Goal: Task Accomplishment & Management: Use online tool/utility

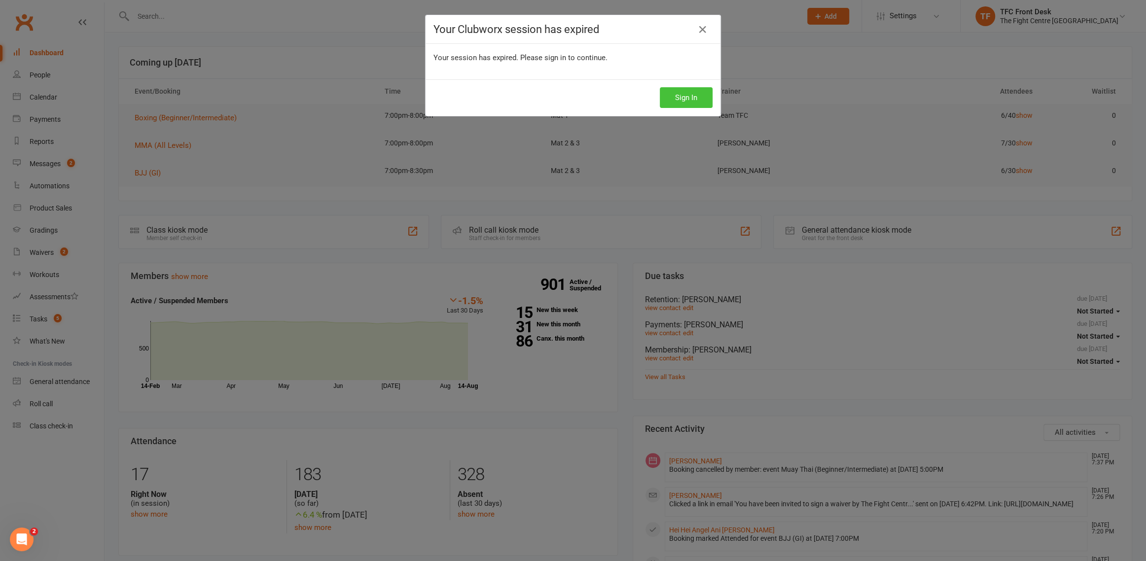
click at [686, 98] on button "Sign In" at bounding box center [686, 97] width 53 height 21
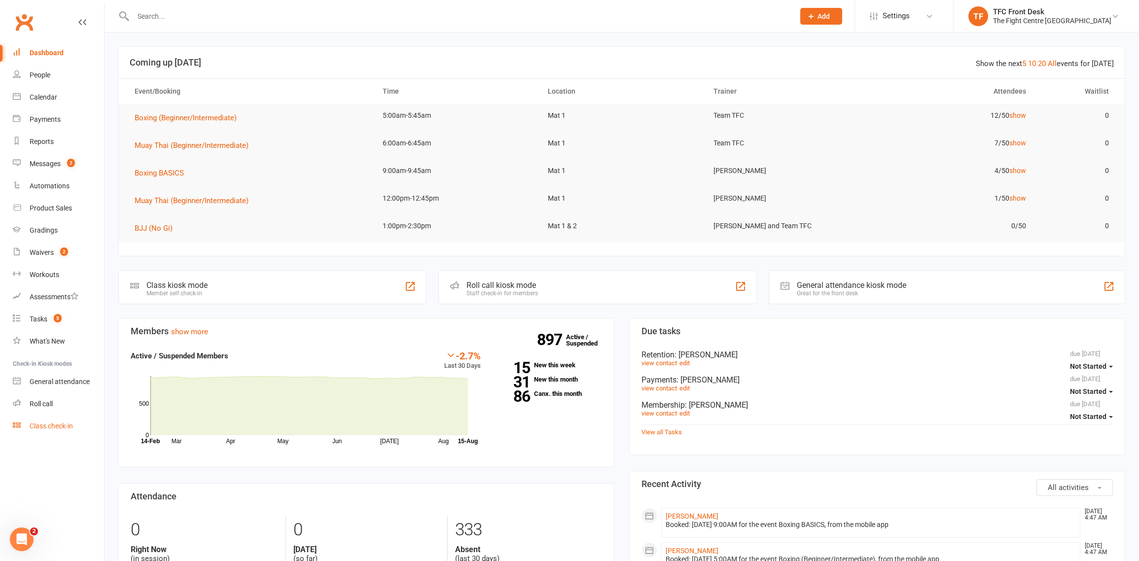
click at [65, 417] on link "Class check-in" at bounding box center [58, 426] width 91 height 22
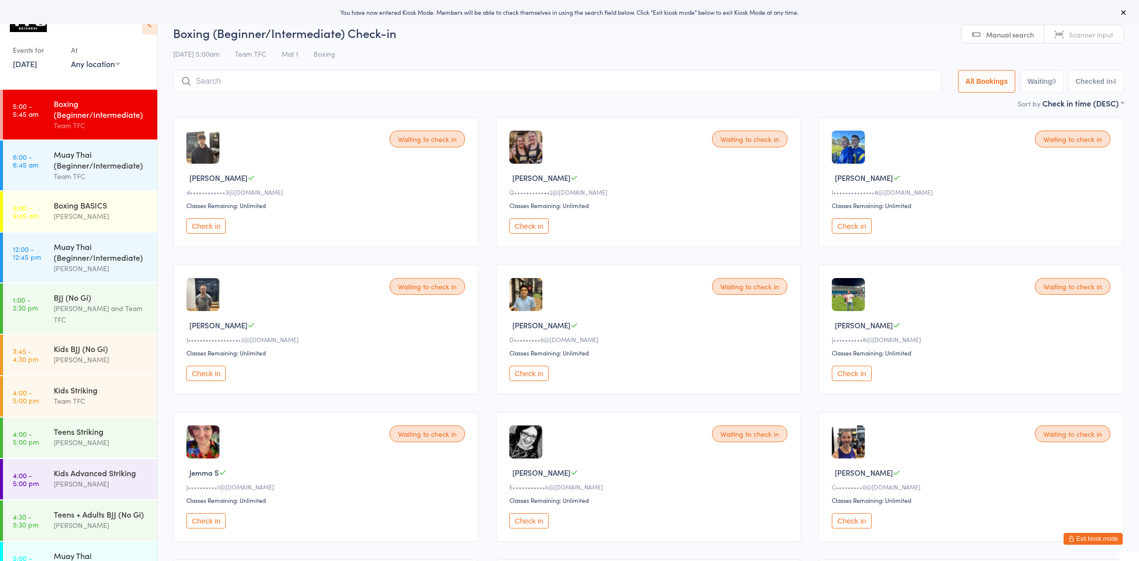
click at [67, 100] on div "Boxing (Beginner/Intermediate)" at bounding box center [101, 109] width 95 height 22
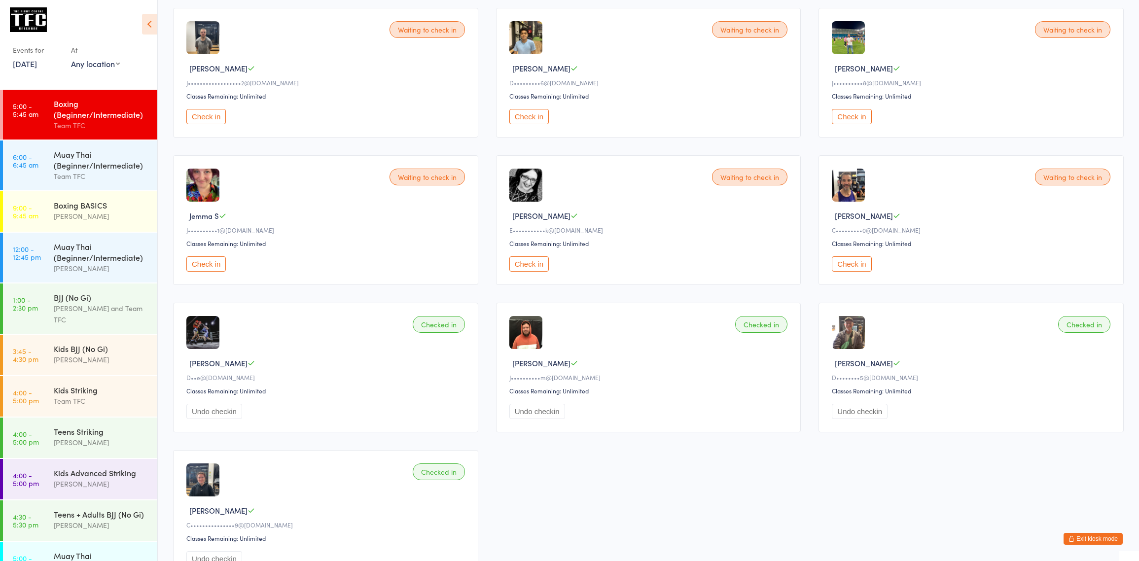
scroll to position [218, 0]
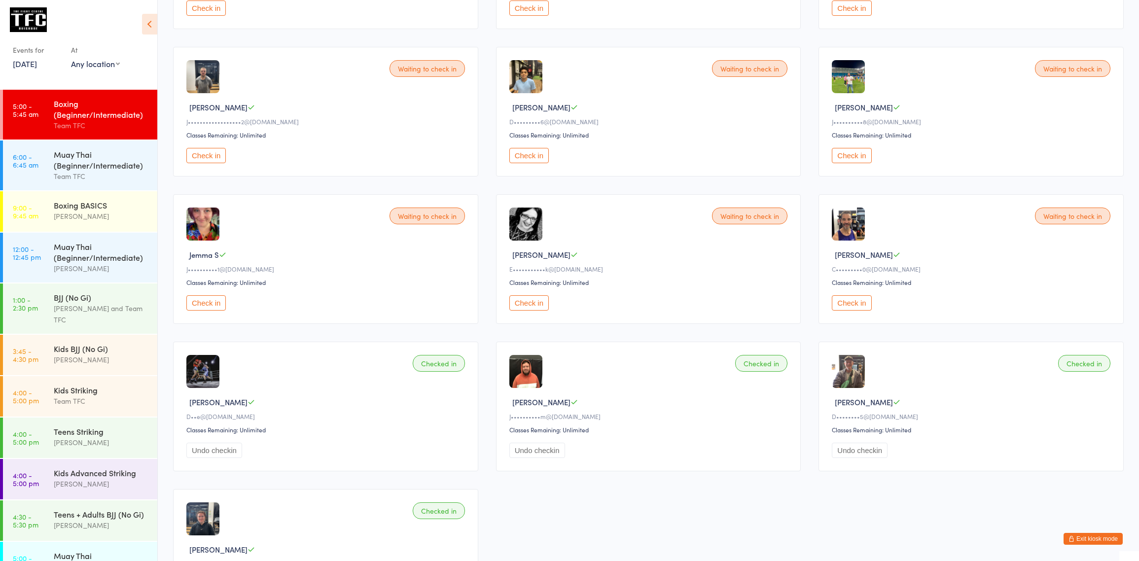
click at [24, 115] on time "5:00 - 5:45 am" at bounding box center [26, 110] width 26 height 16
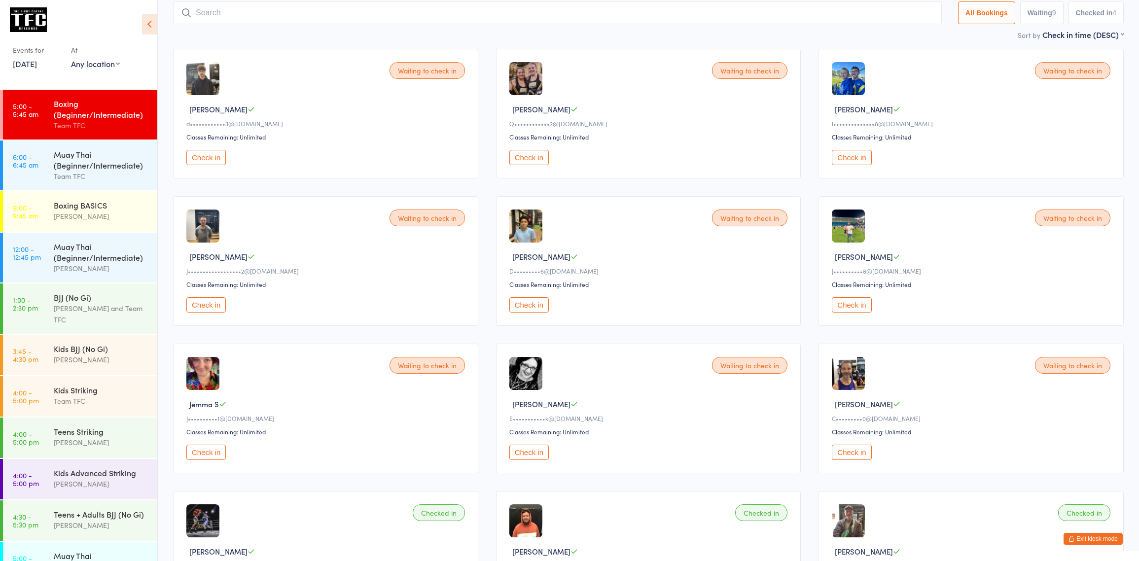
scroll to position [75, 0]
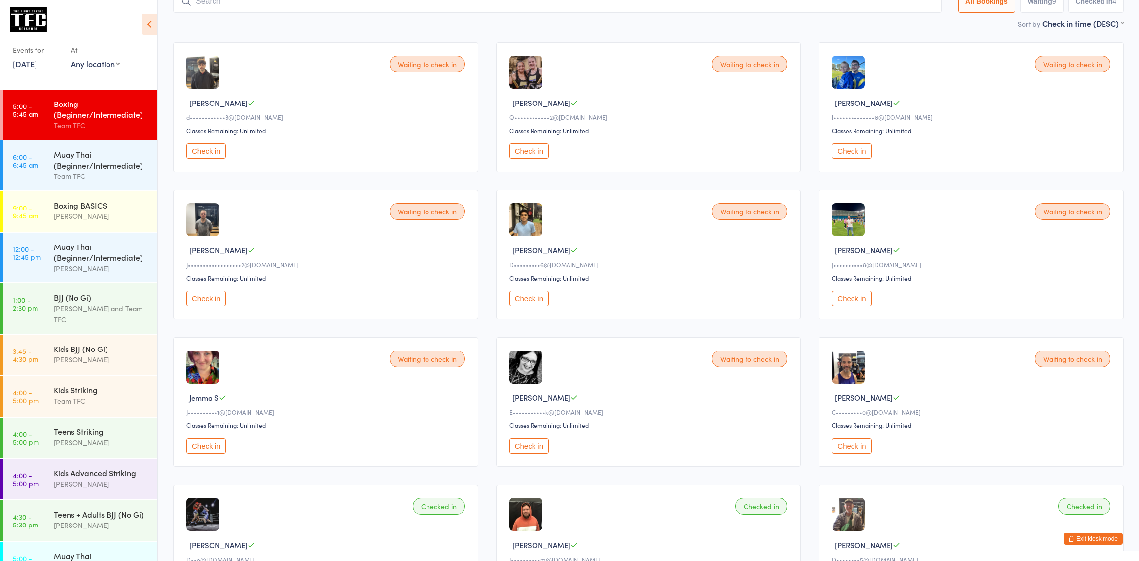
click at [172, 458] on div "Waiting to check in [PERSON_NAME] B d••••••••••••3@[DOMAIN_NAME] Classes Remain…" at bounding box center [648, 402] width 968 height 737
click at [190, 453] on button "Check in" at bounding box center [205, 445] width 39 height 15
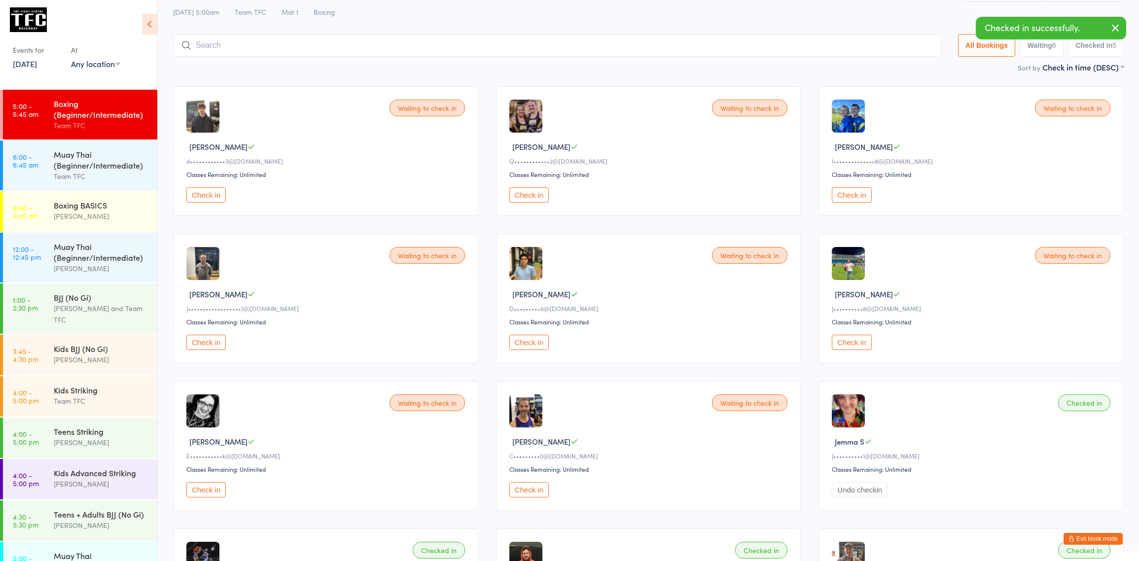
scroll to position [0, 0]
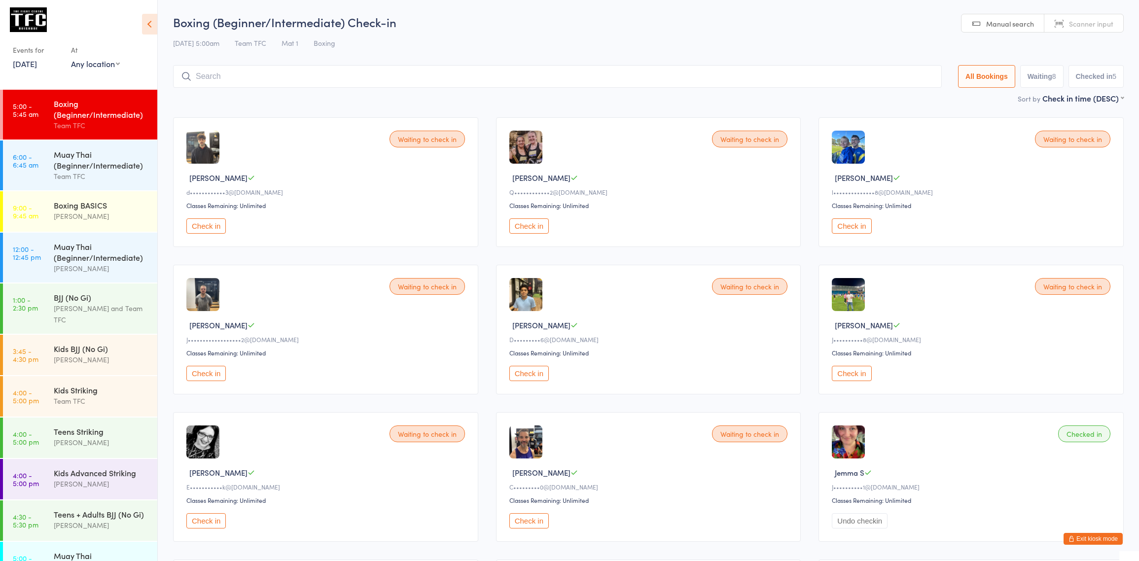
click at [76, 127] on div "Team TFC" at bounding box center [101, 125] width 95 height 11
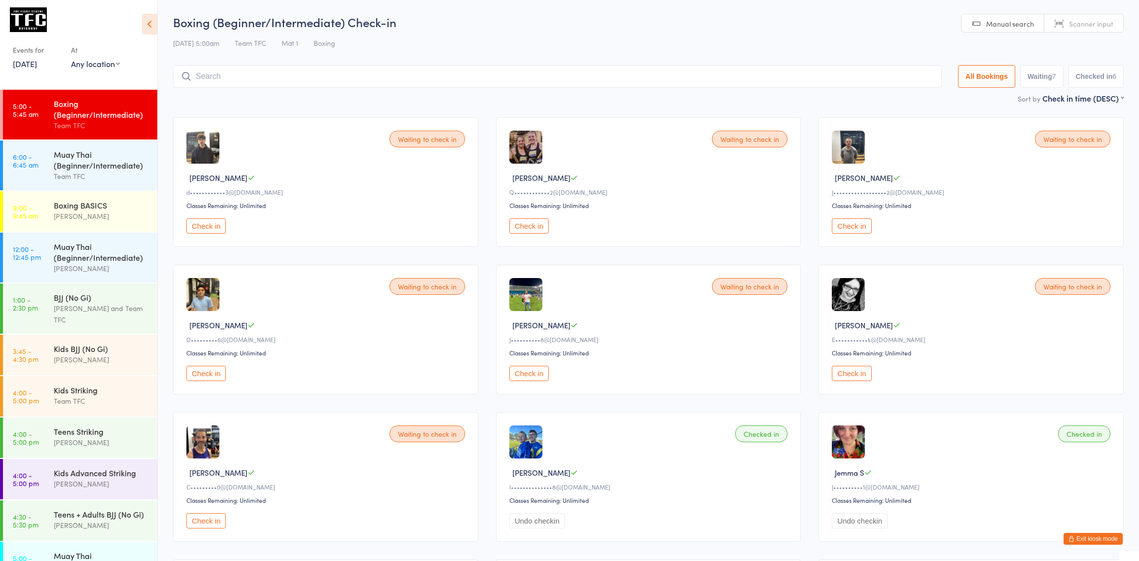
click at [76, 124] on div "Team TFC" at bounding box center [101, 125] width 95 height 11
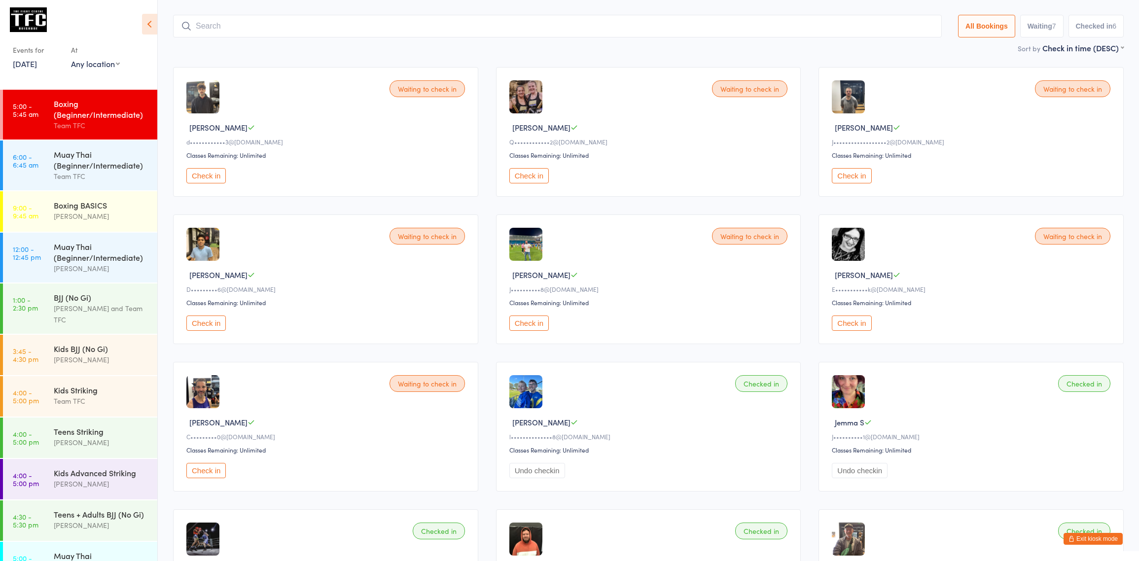
scroll to position [25, 0]
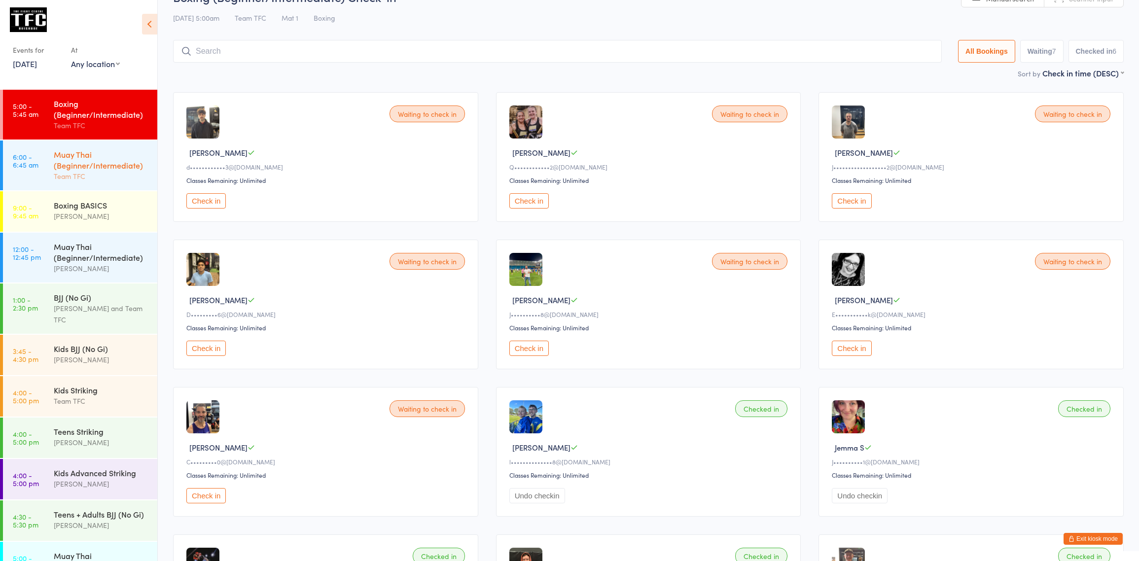
click at [36, 183] on link "6:00 - 6:45 am Muay Thai (Beginner/Intermediate) Team TFC" at bounding box center [80, 166] width 154 height 50
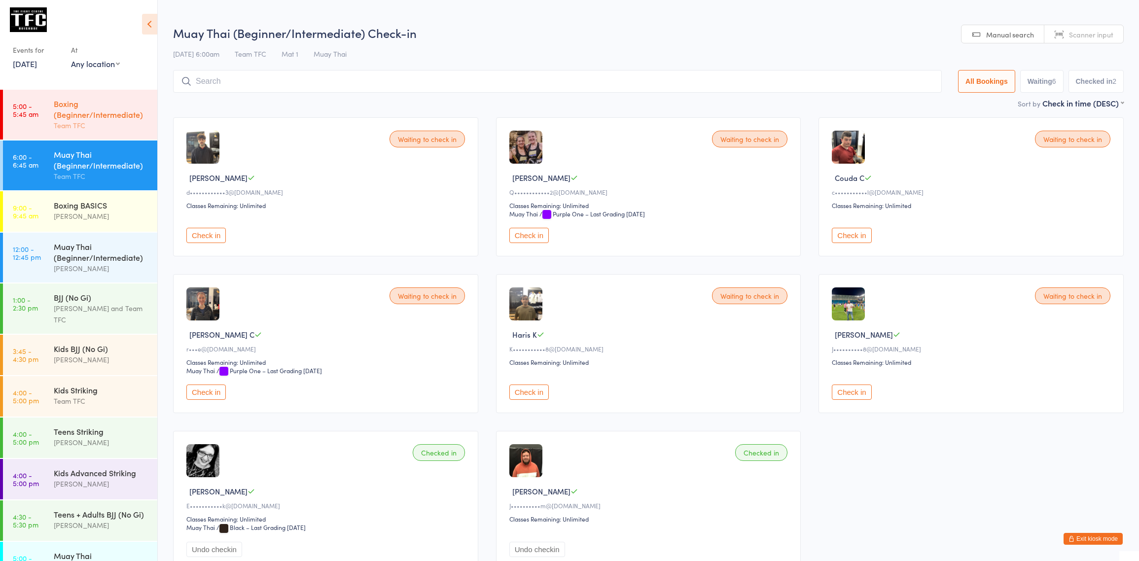
click at [68, 102] on div "Boxing (Beginner/Intermediate)" at bounding box center [101, 109] width 95 height 22
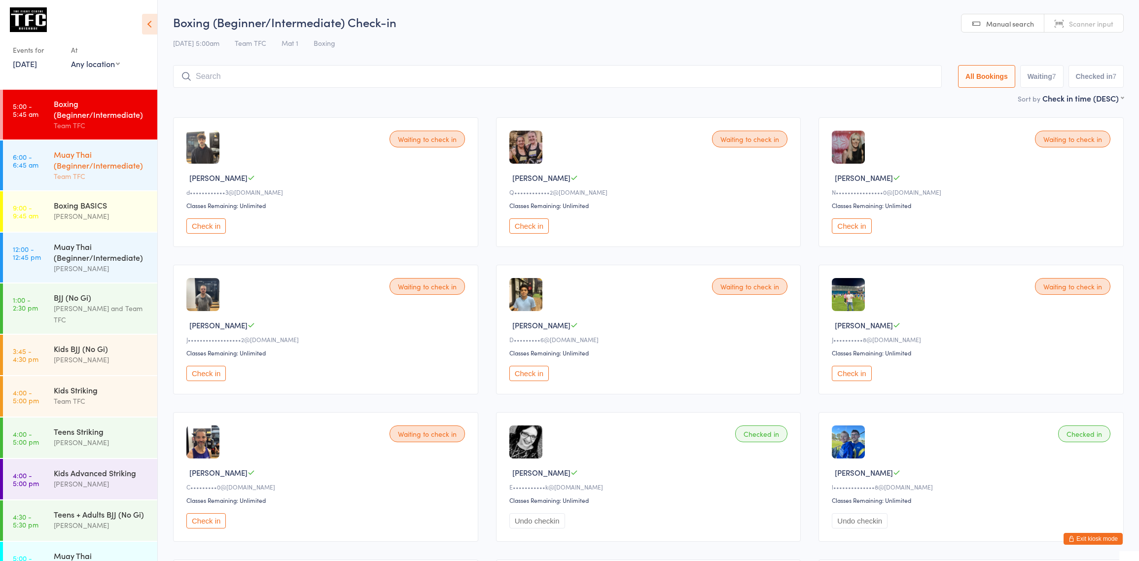
click at [98, 153] on div "Muay Thai (Beginner/Intermediate)" at bounding box center [101, 160] width 95 height 22
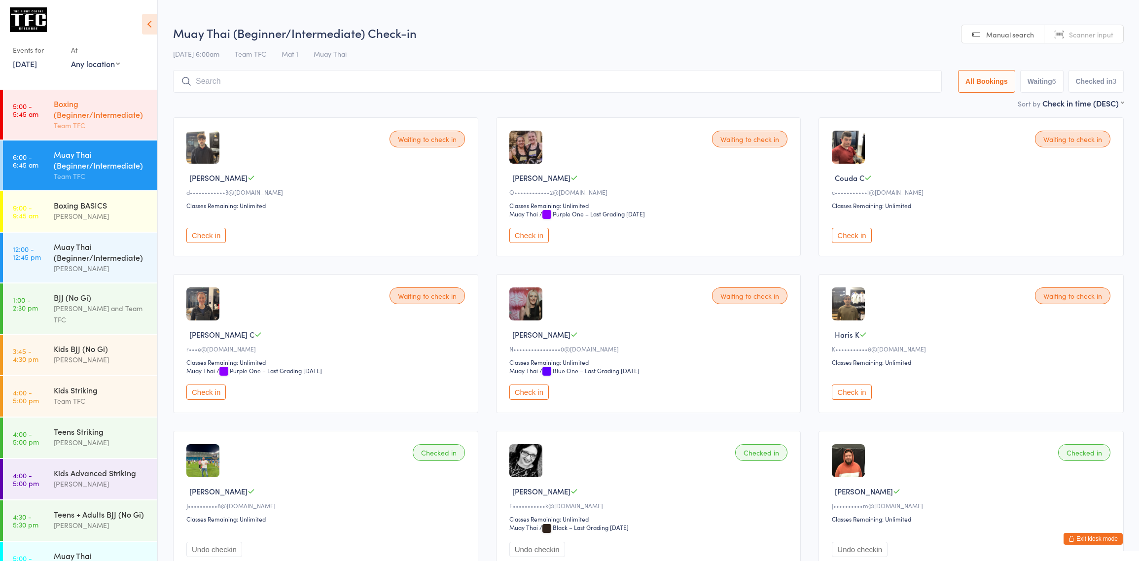
click at [93, 114] on div "Boxing (Beginner/Intermediate)" at bounding box center [101, 109] width 95 height 22
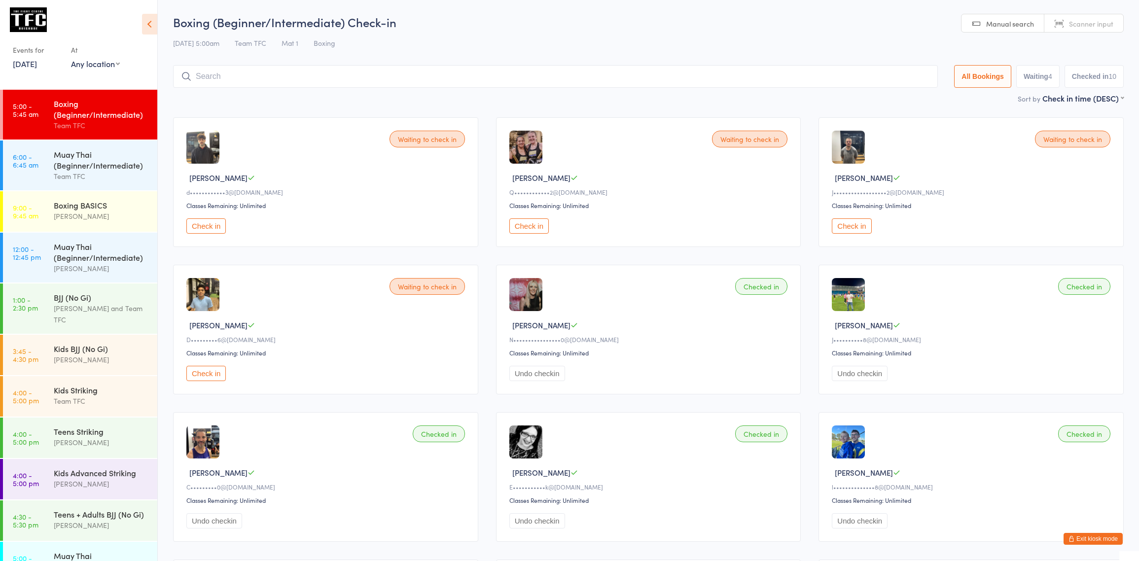
click at [67, 100] on div "Boxing (Beginner/Intermediate)" at bounding box center [101, 109] width 95 height 22
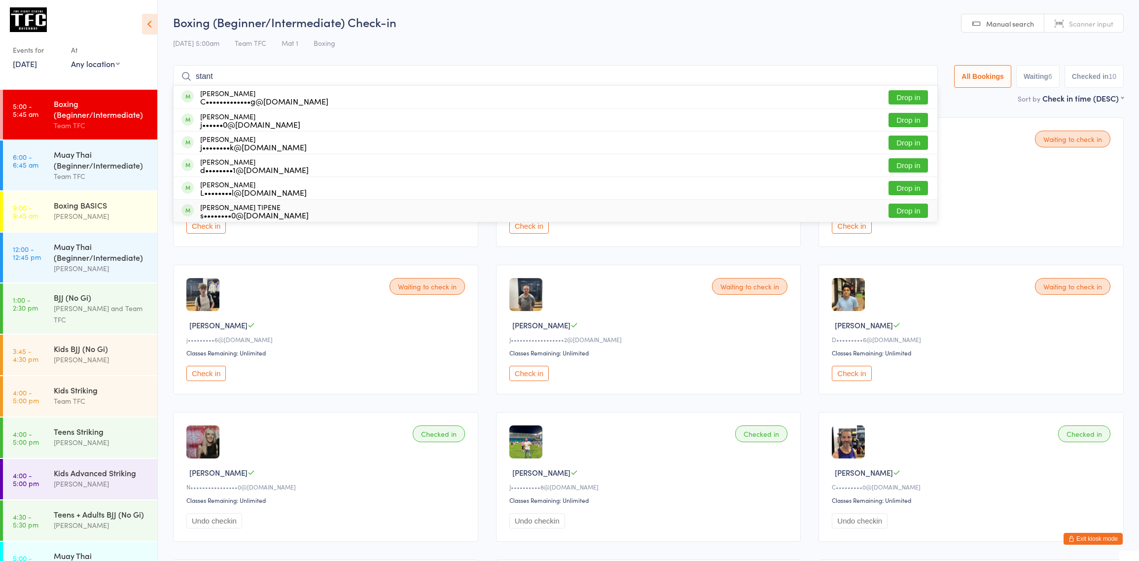
type input "stant"
click at [891, 212] on button "Drop in" at bounding box center [908, 211] width 39 height 14
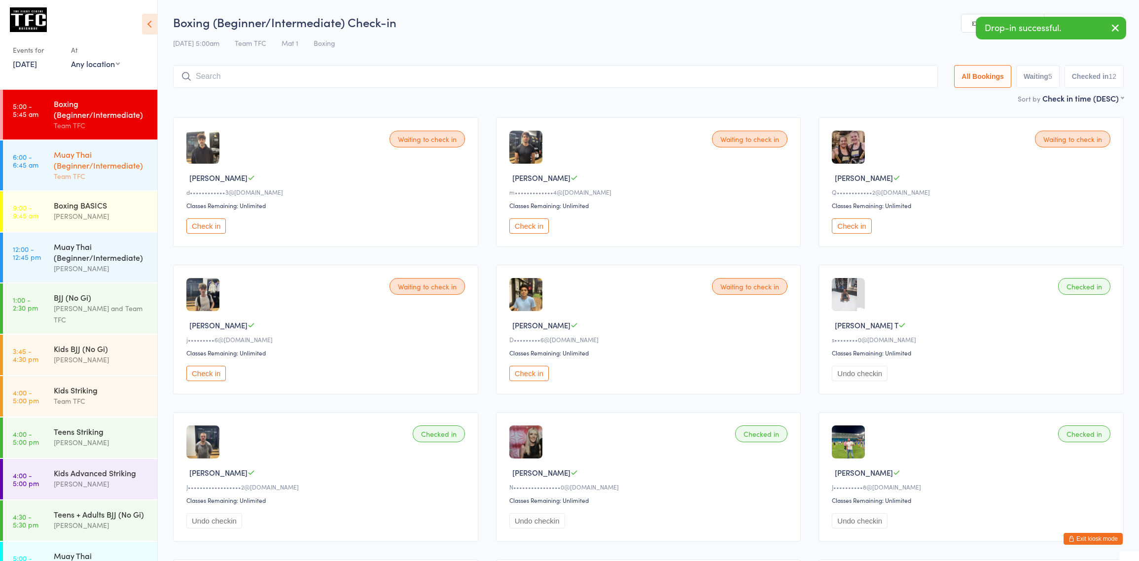
click at [99, 178] on div "Team TFC" at bounding box center [101, 176] width 95 height 11
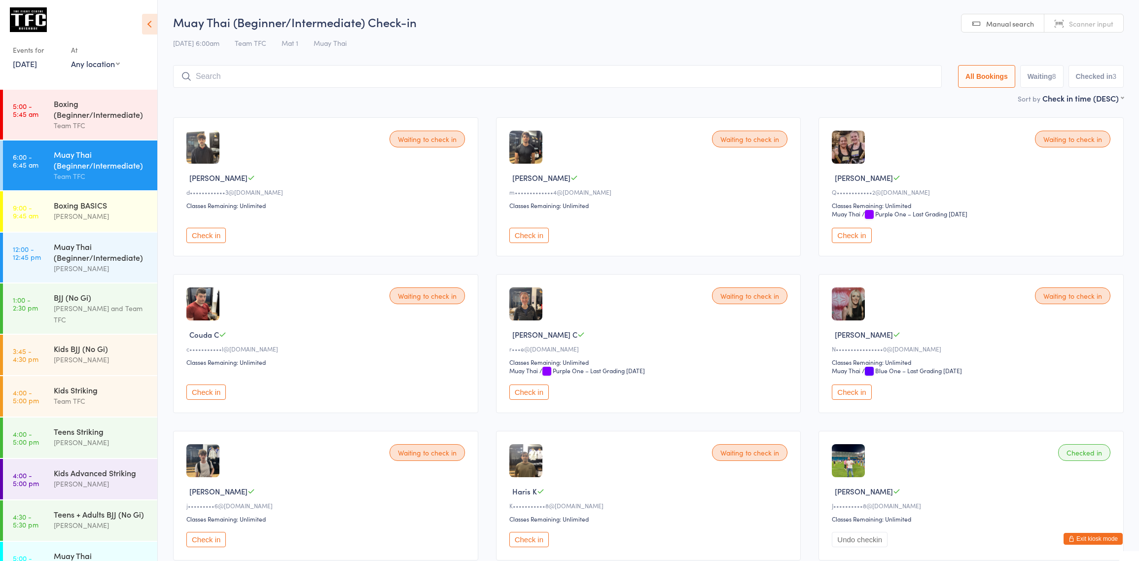
click at [217, 72] on input "search" at bounding box center [557, 76] width 769 height 23
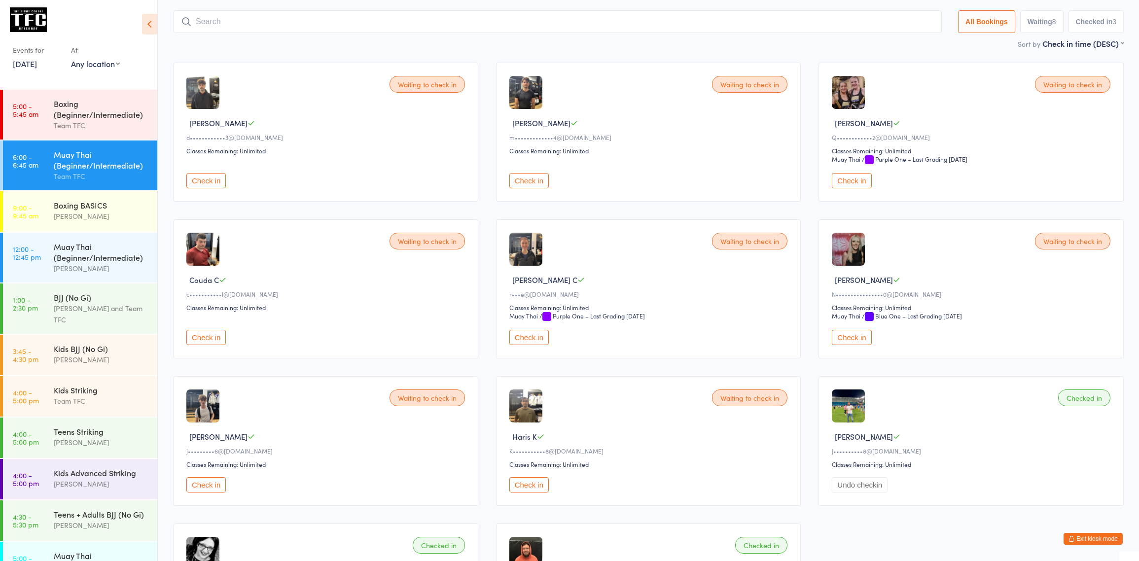
scroll to position [65, 0]
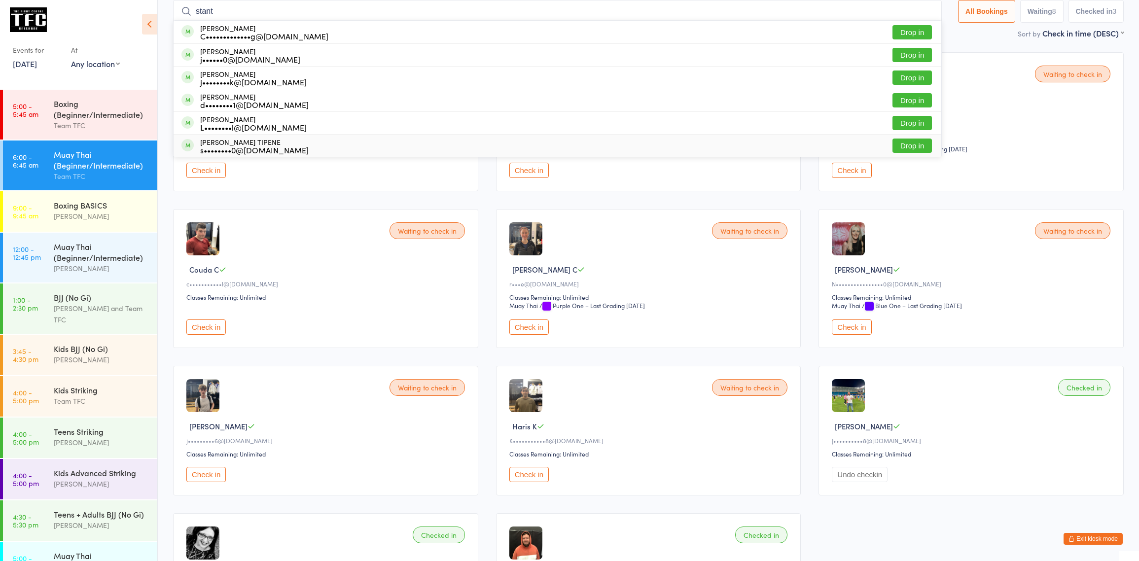
type input "stant"
click at [905, 142] on button "Drop in" at bounding box center [911, 146] width 39 height 14
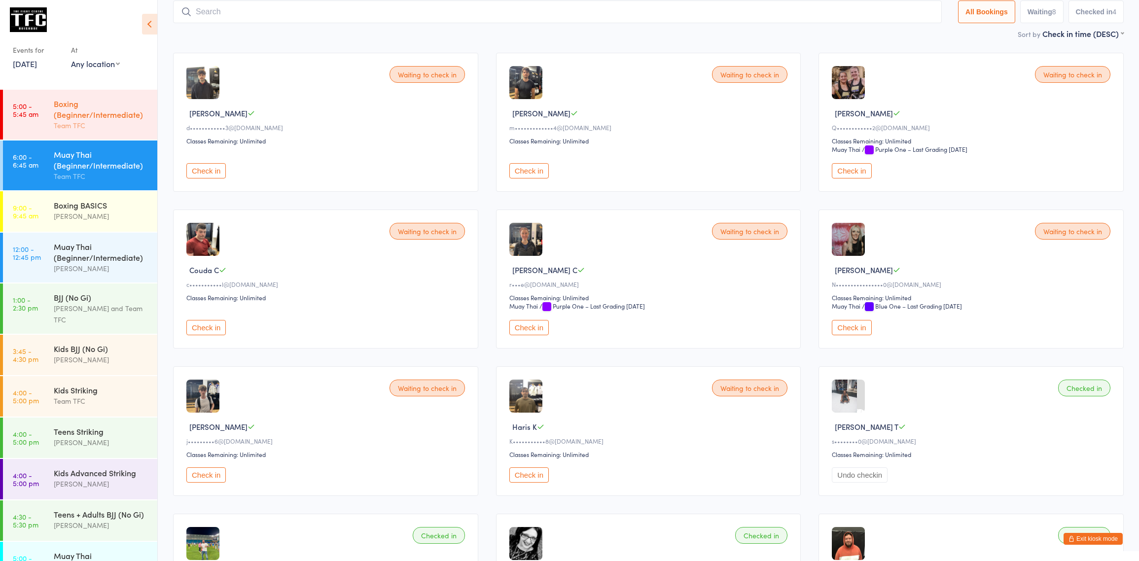
click at [94, 130] on div "Team TFC" at bounding box center [101, 125] width 95 height 11
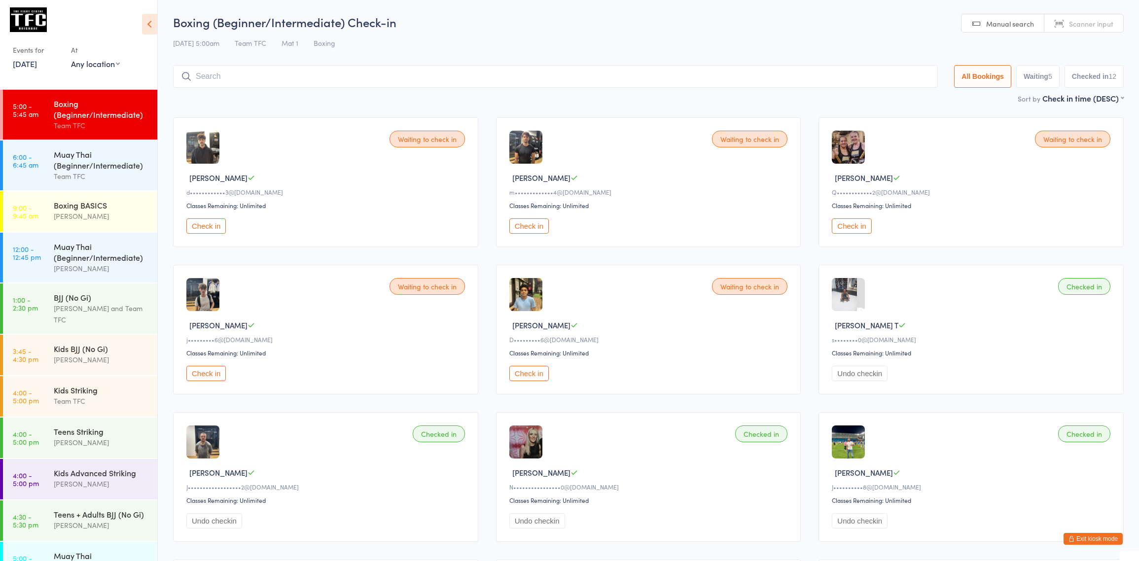
click at [91, 129] on div "Team TFC" at bounding box center [101, 125] width 95 height 11
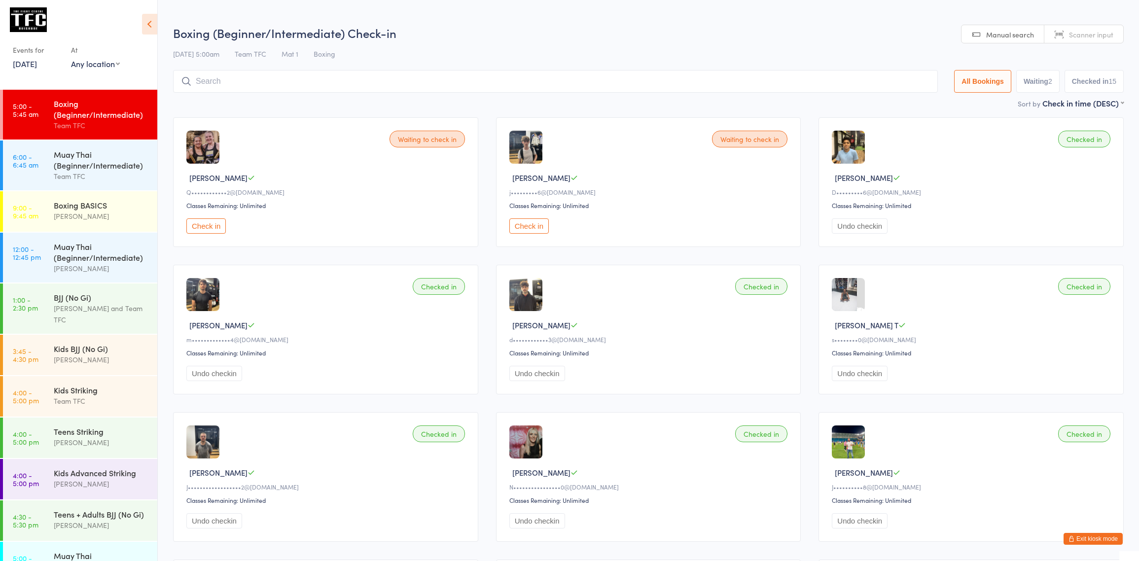
click at [538, 228] on button "Check in" at bounding box center [528, 225] width 39 height 15
